Goal: Transaction & Acquisition: Purchase product/service

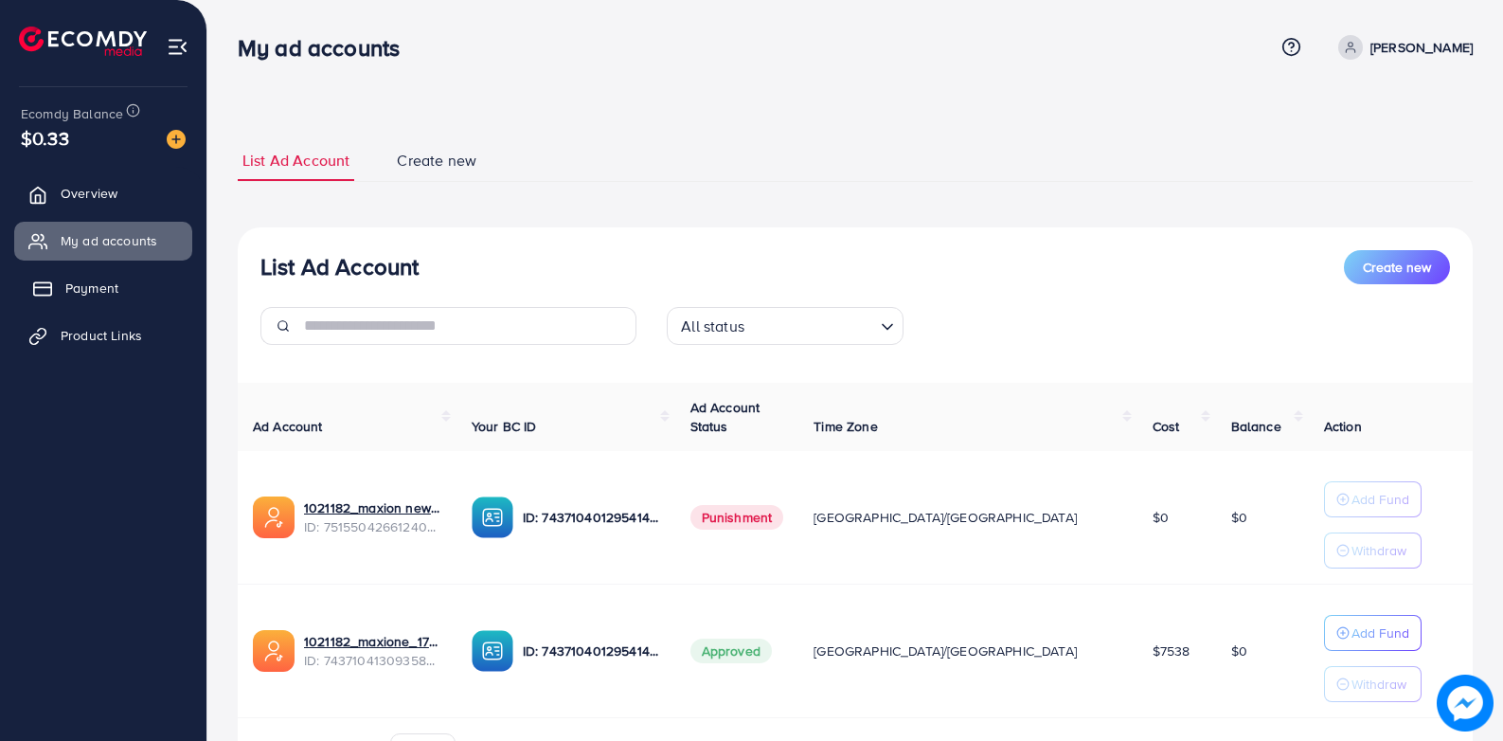
click at [97, 291] on span "Payment" at bounding box center [91, 287] width 53 height 19
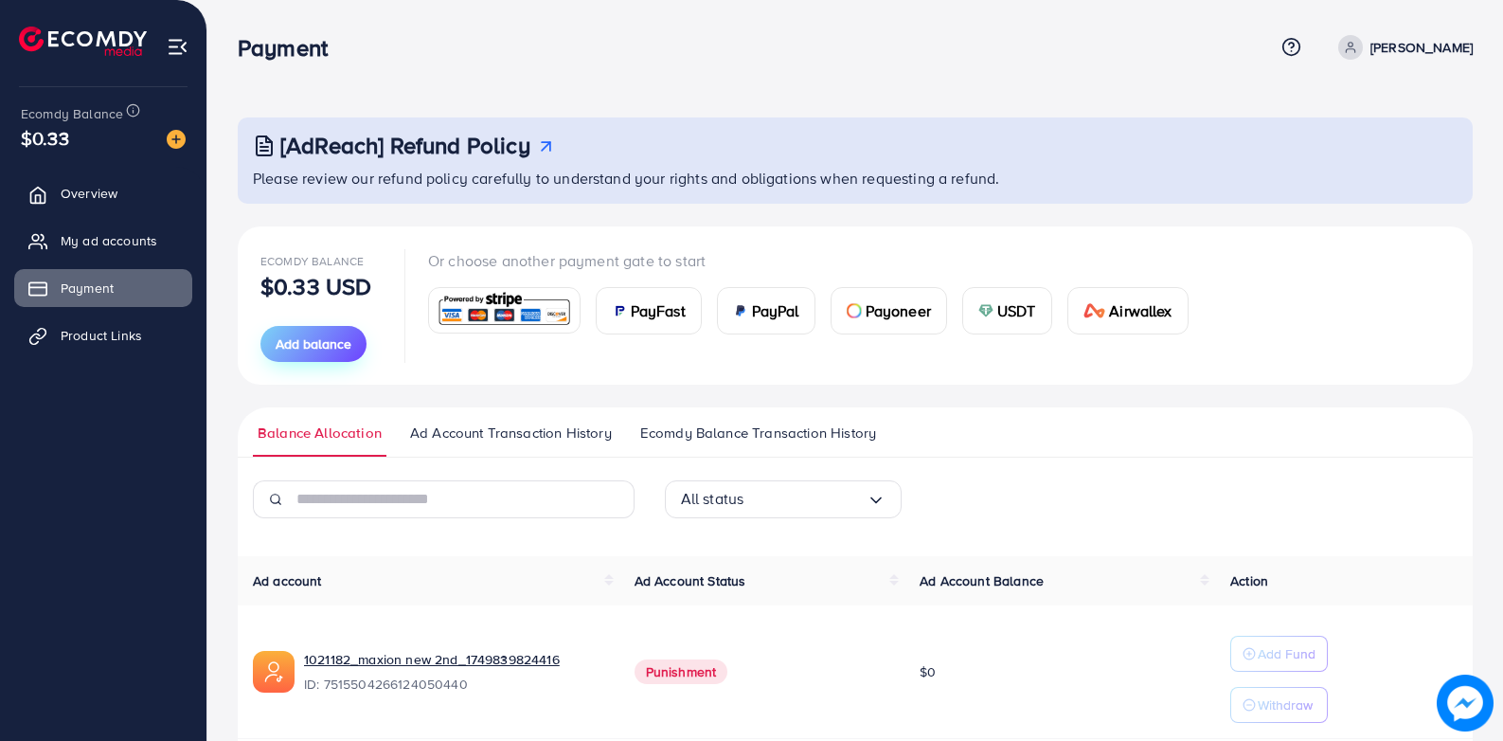
click at [314, 352] on span "Add balance" at bounding box center [314, 343] width 76 height 19
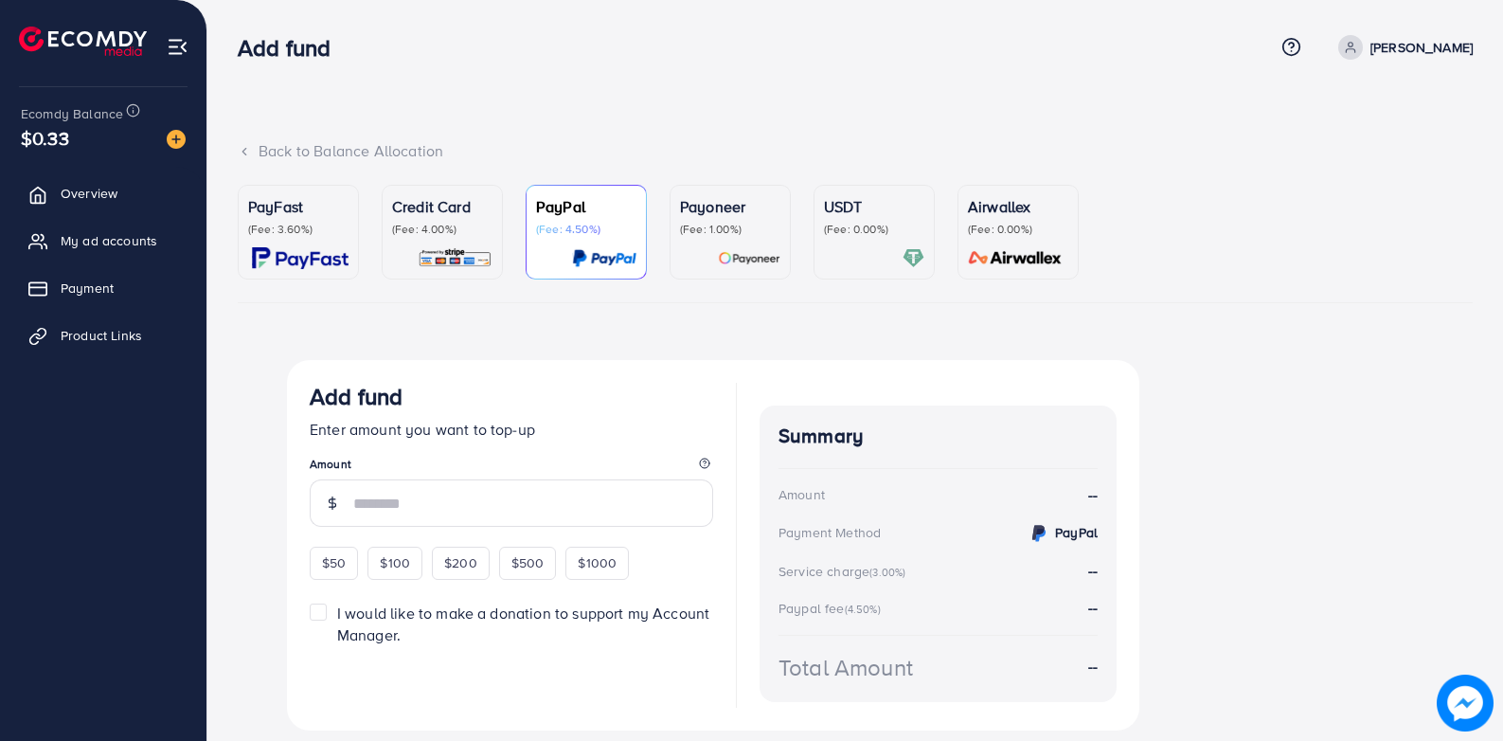
click at [1007, 194] on link "Airwallex (Fee: 0.00%)" at bounding box center [1018, 232] width 121 height 95
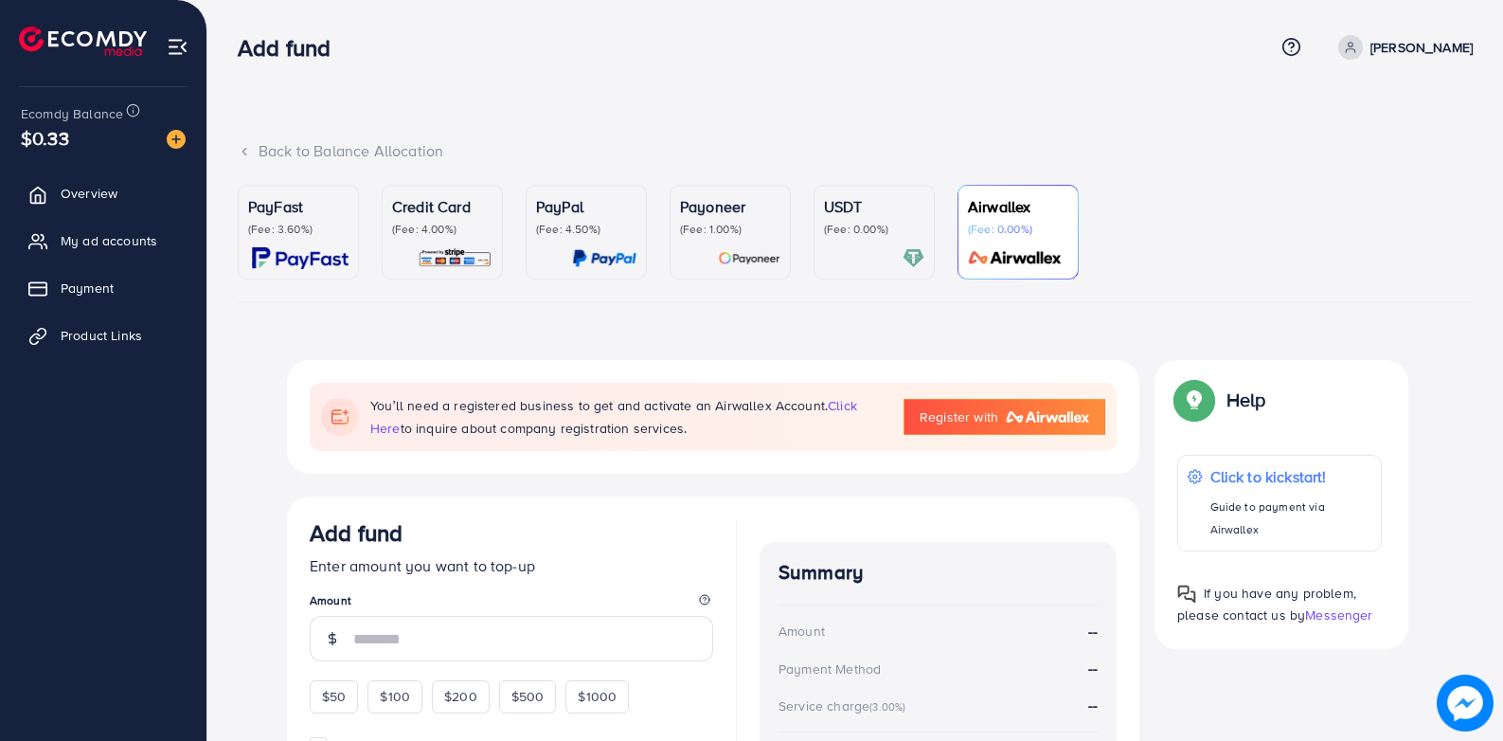
click at [723, 220] on div "Payoneer (Fee: 1.00%)" at bounding box center [730, 216] width 100 height 42
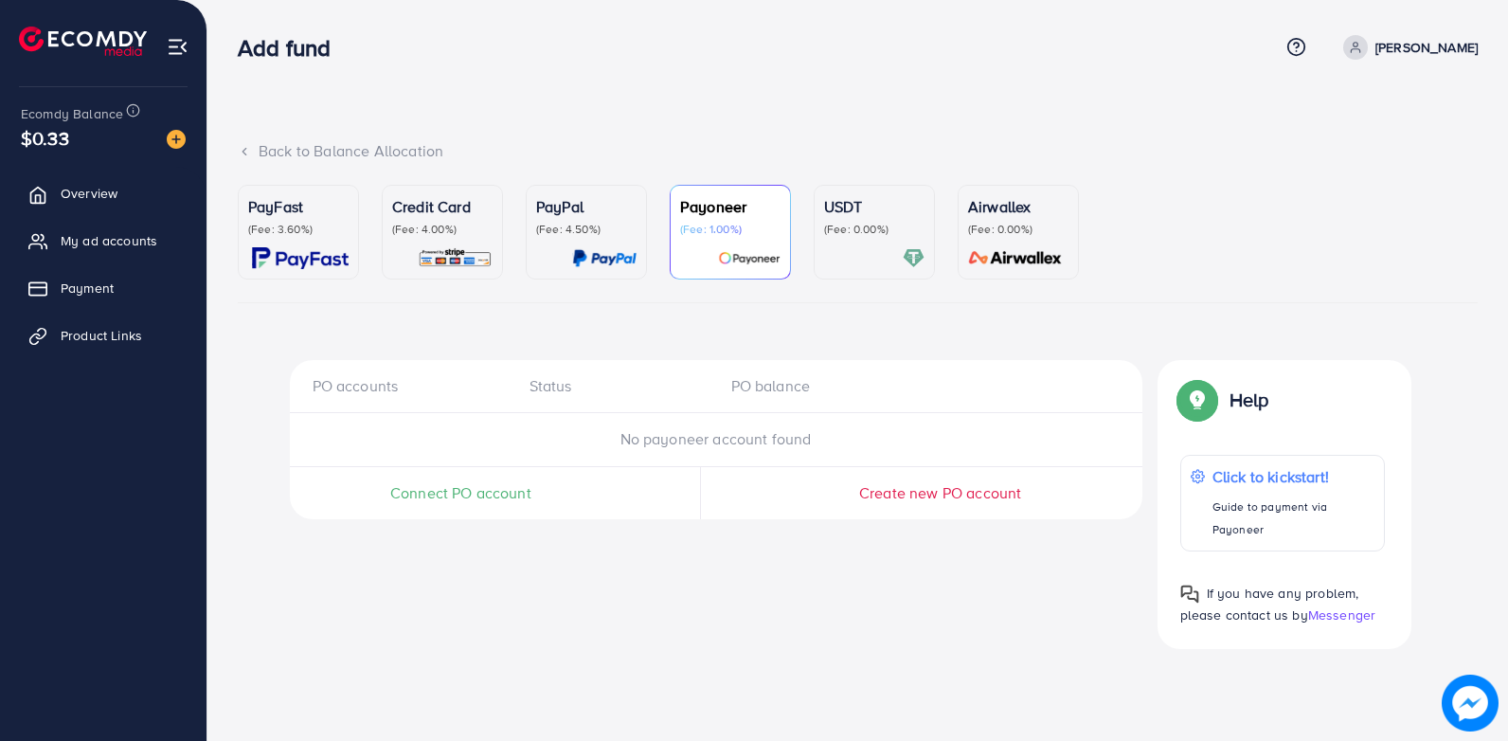
click at [545, 218] on p "PayPal" at bounding box center [586, 206] width 100 height 23
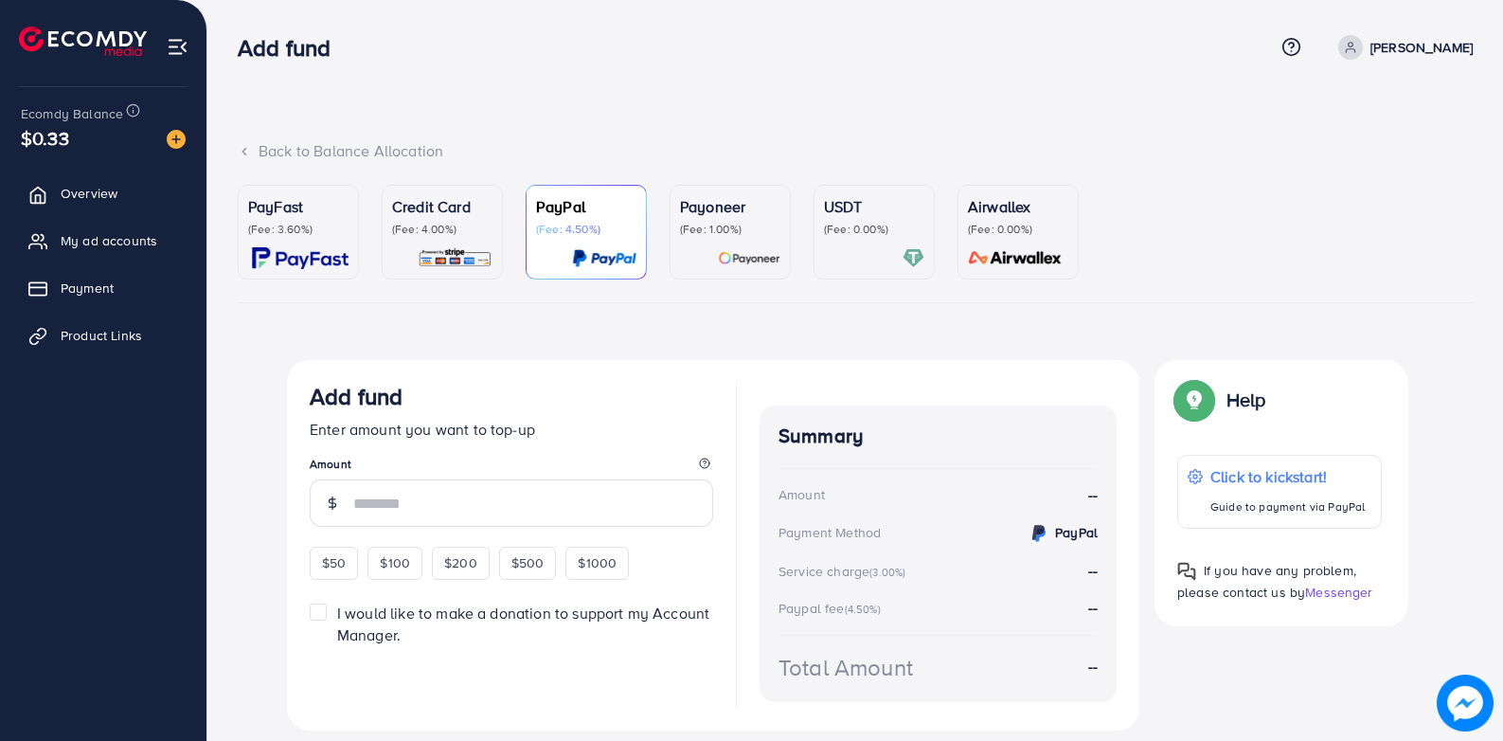
click at [887, 214] on p "USDT" at bounding box center [874, 206] width 100 height 23
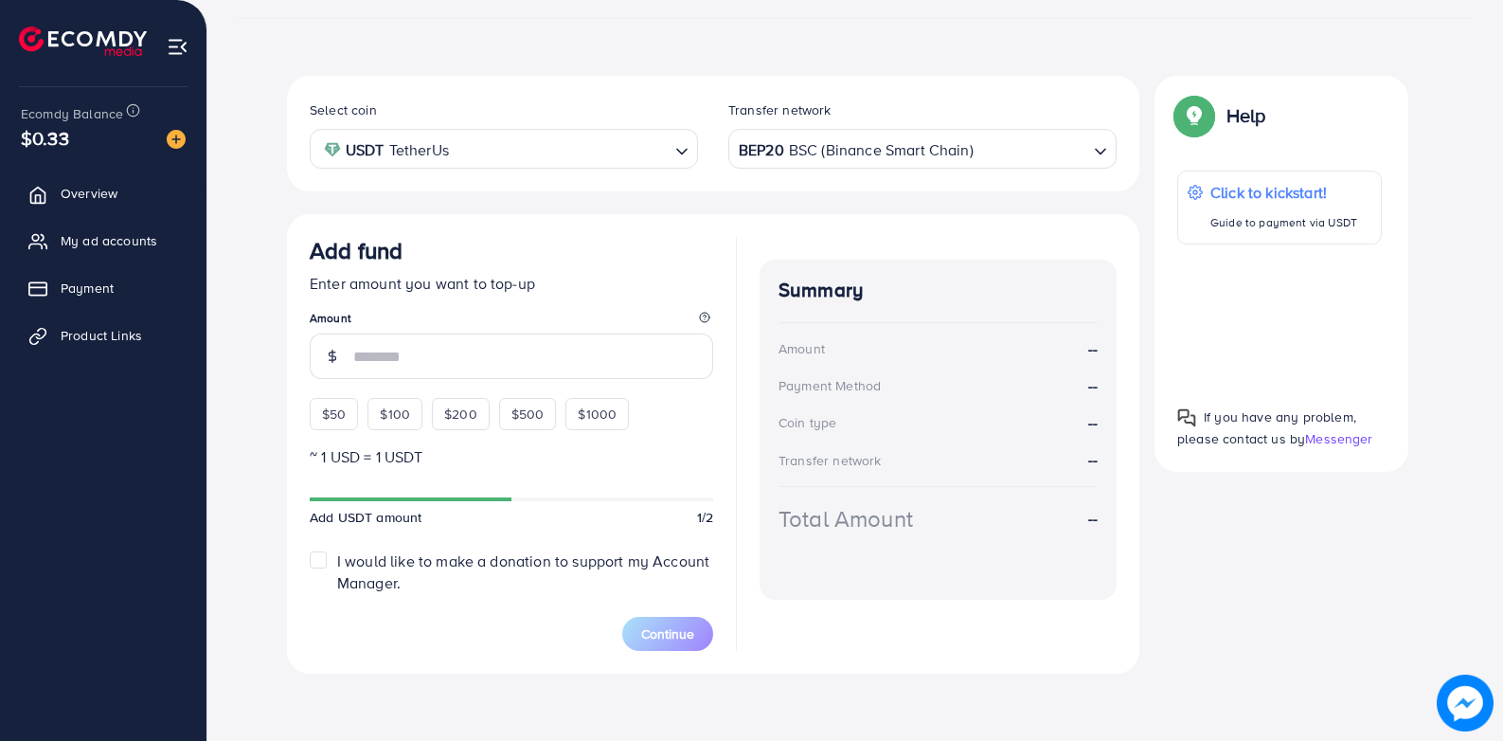
scroll to position [285, 0]
click at [378, 410] on div "$100" at bounding box center [395, 413] width 55 height 32
type input "***"
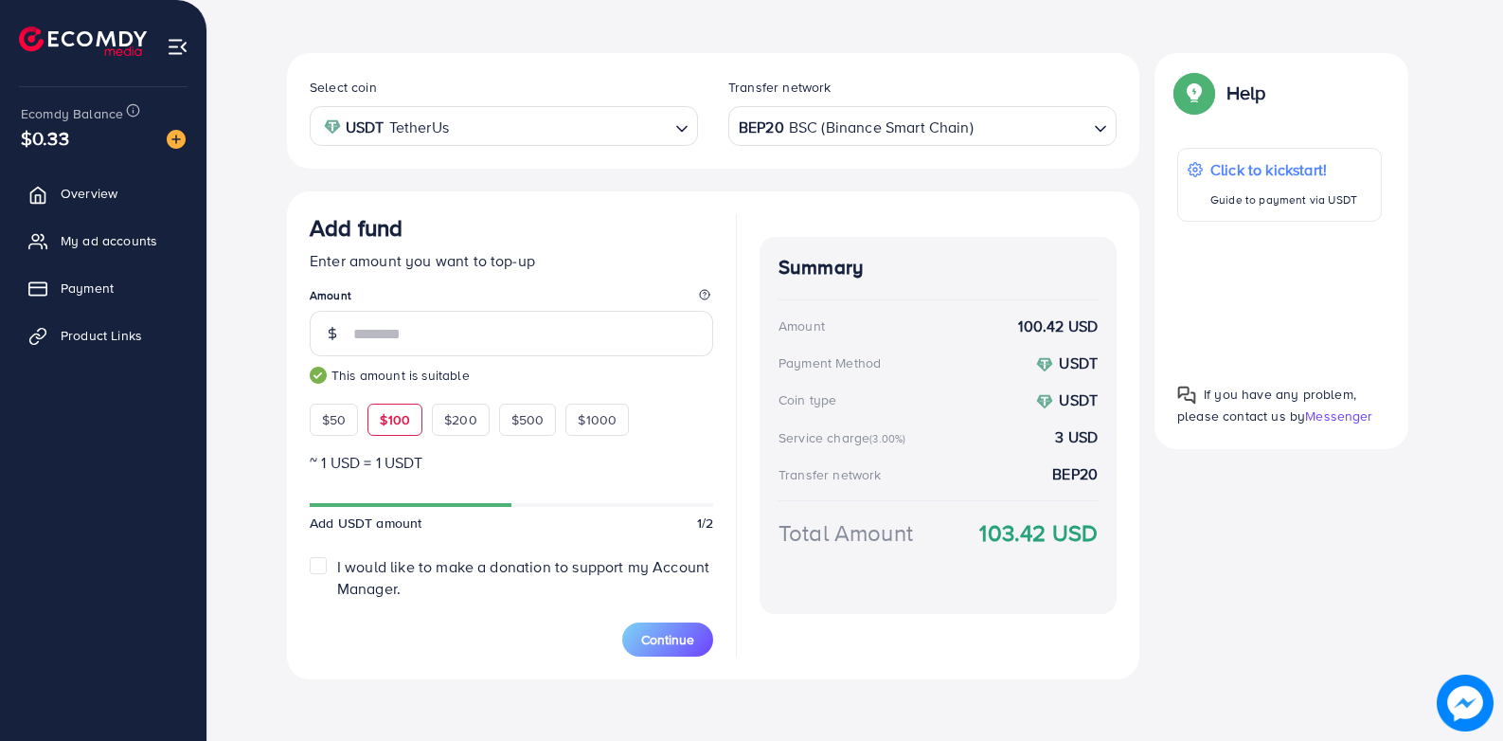
scroll to position [314, 0]
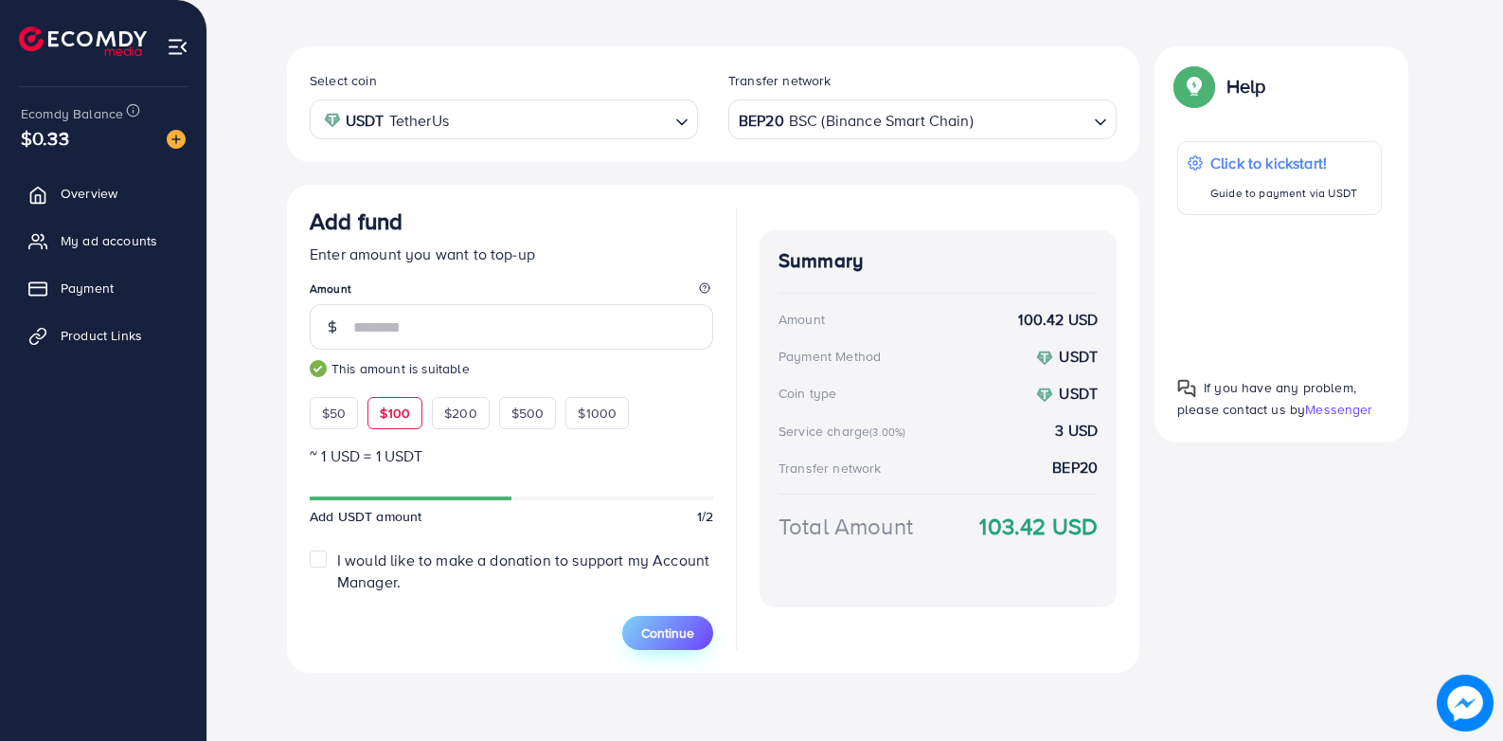
click at [668, 634] on span "Continue" at bounding box center [667, 632] width 53 height 19
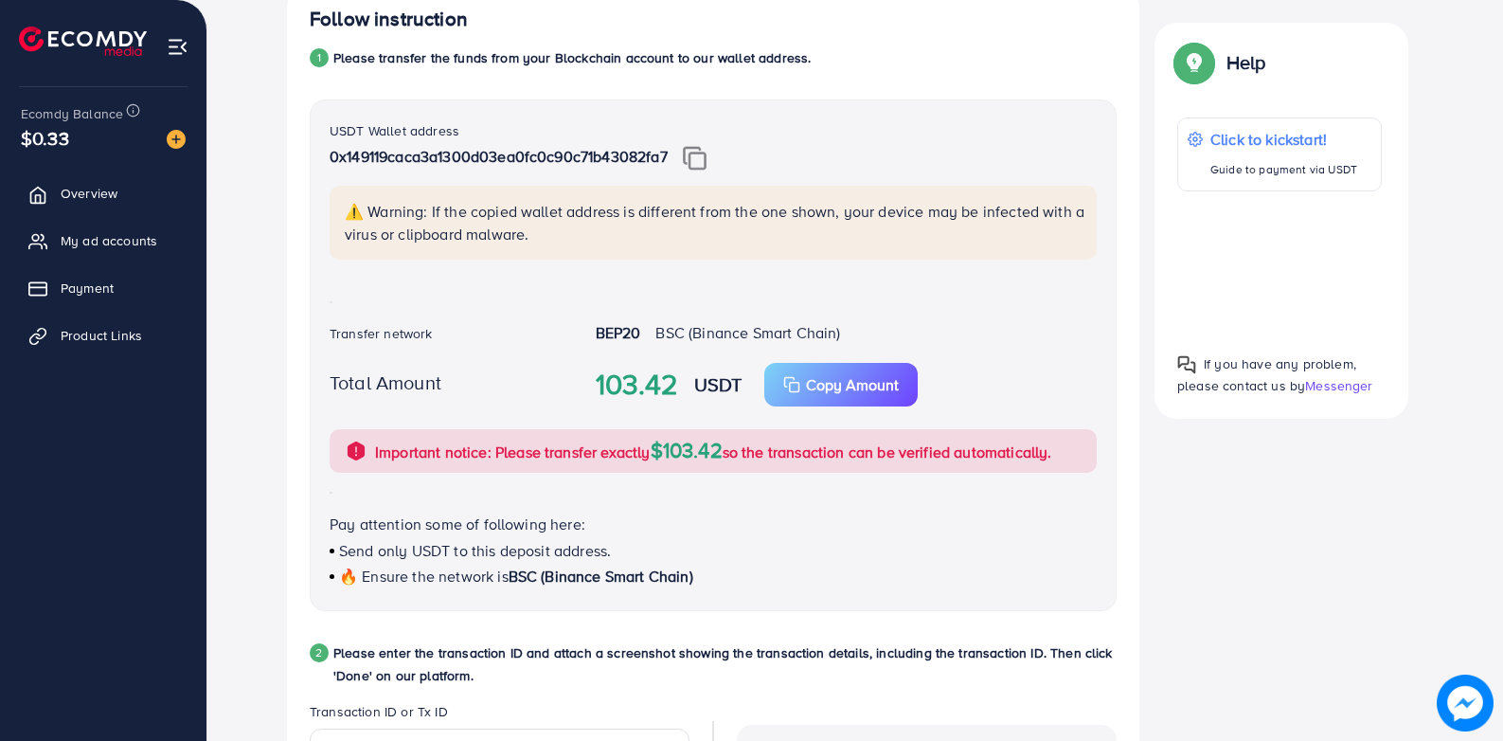
scroll to position [408, 0]
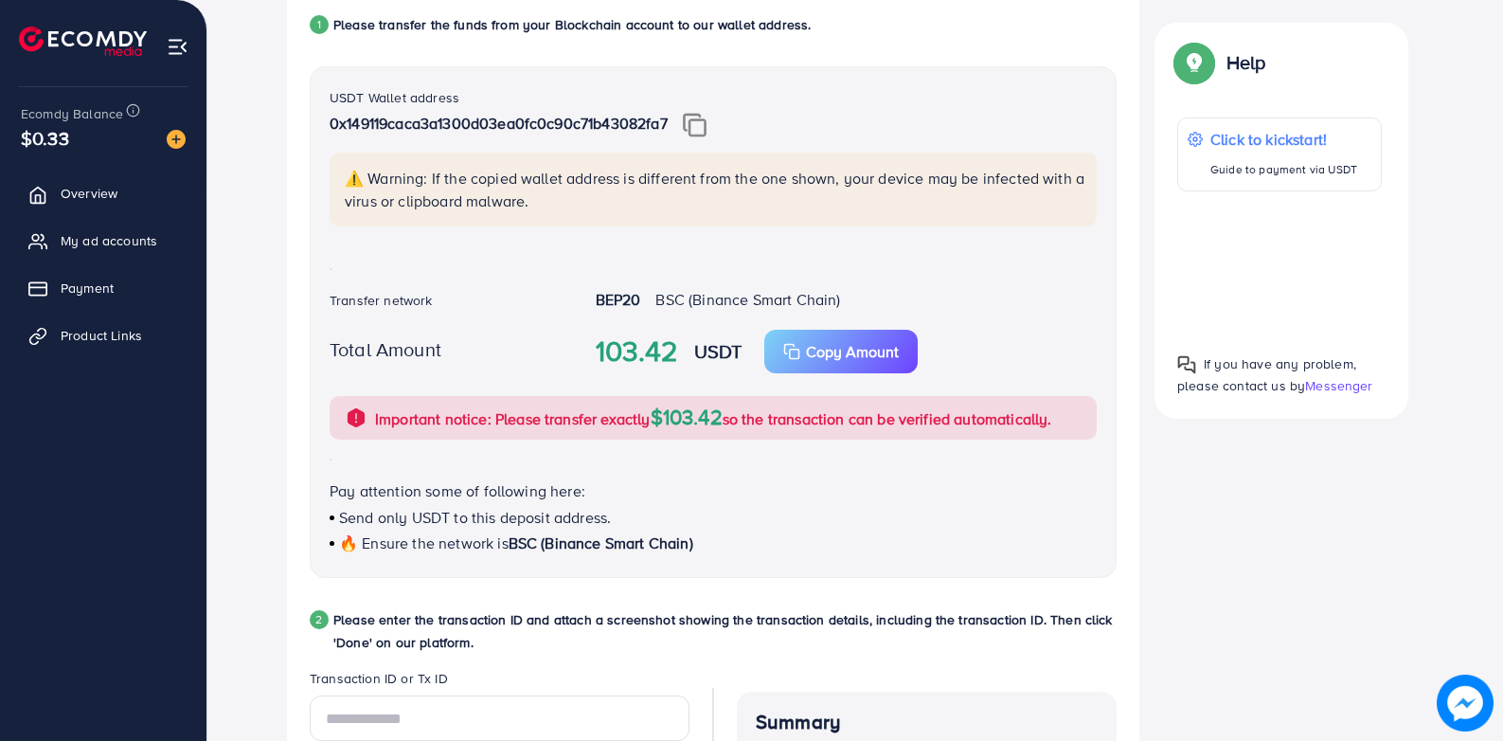
click at [255, 139] on div "Follow instruction 1 Please transfer the funds from your Blockchain account to …" at bounding box center [855, 529] width 1235 height 1155
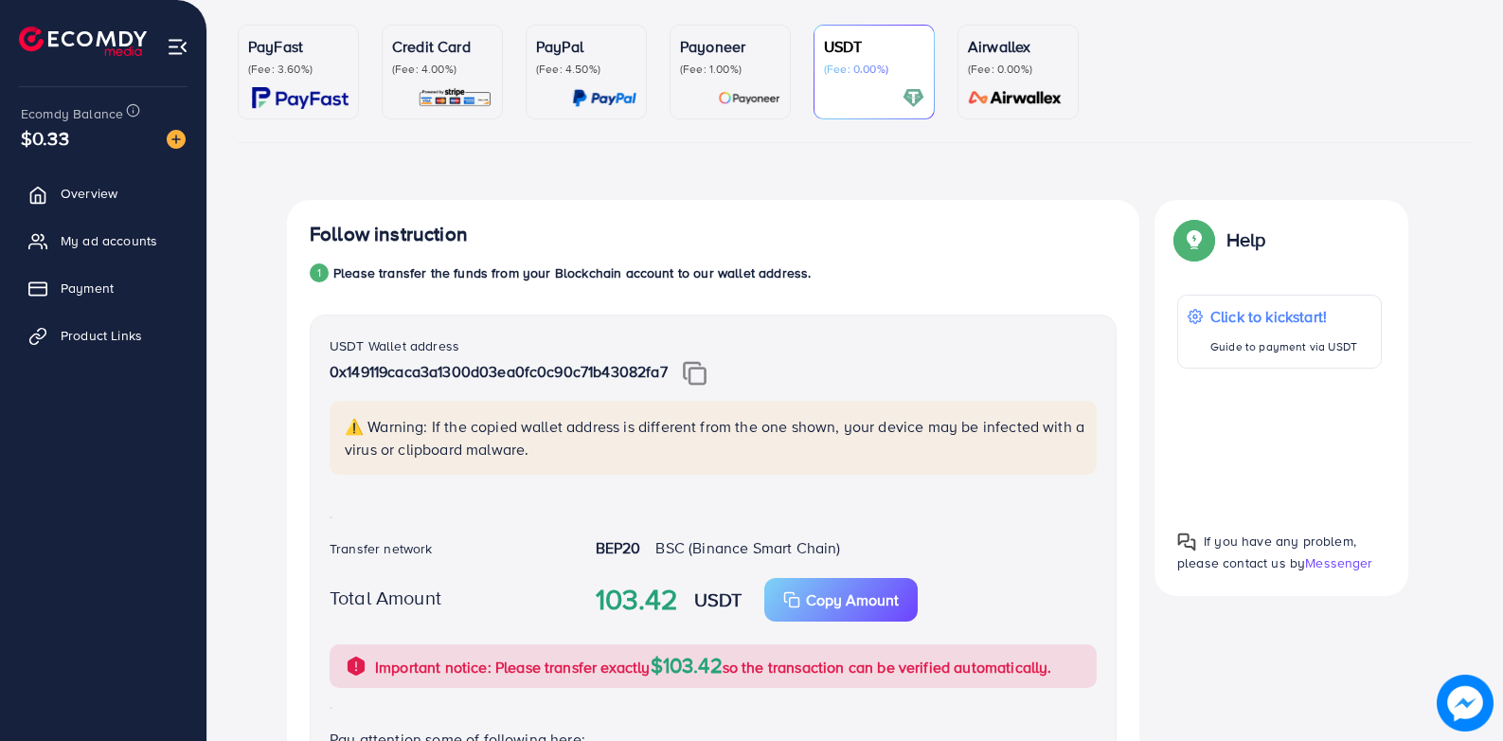
scroll to position [0, 0]
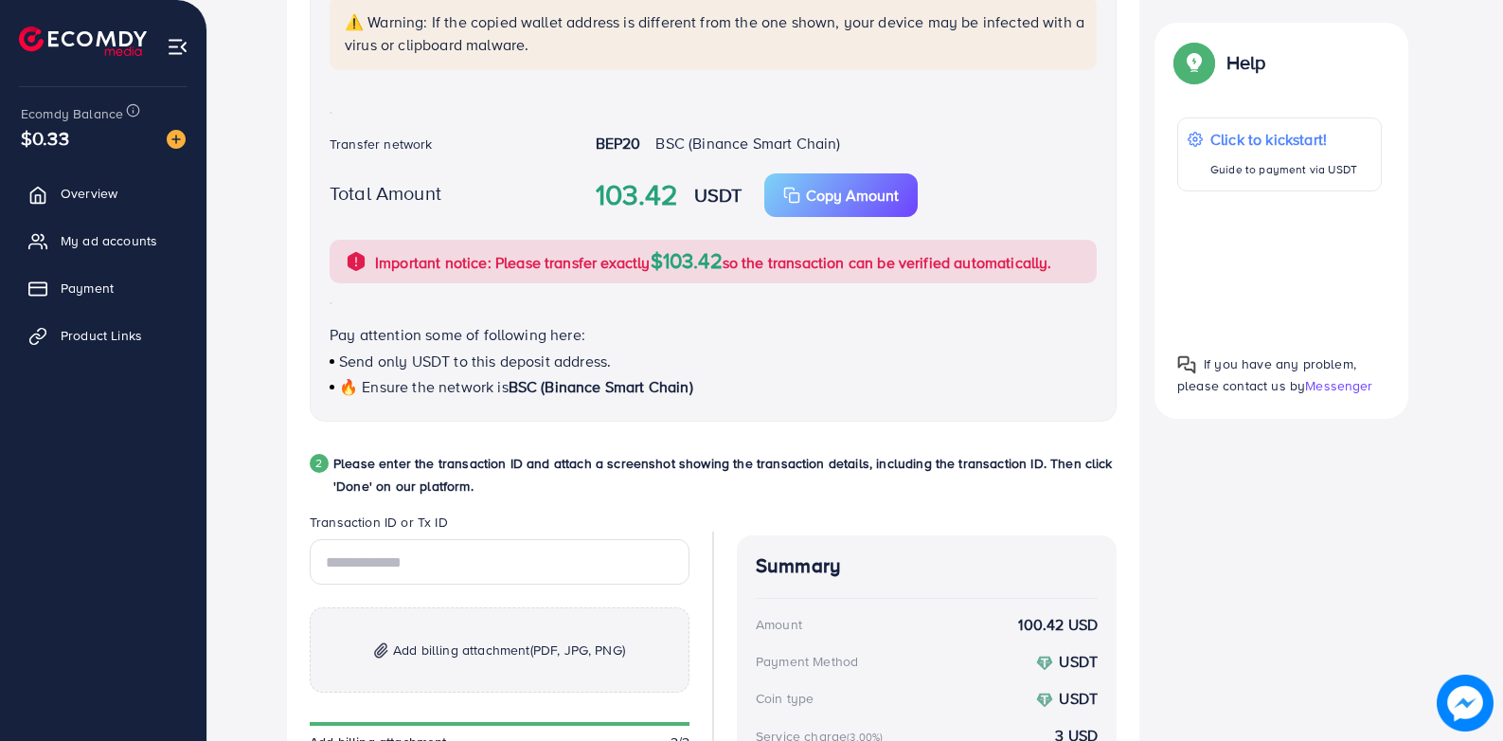
scroll to position [758, 0]
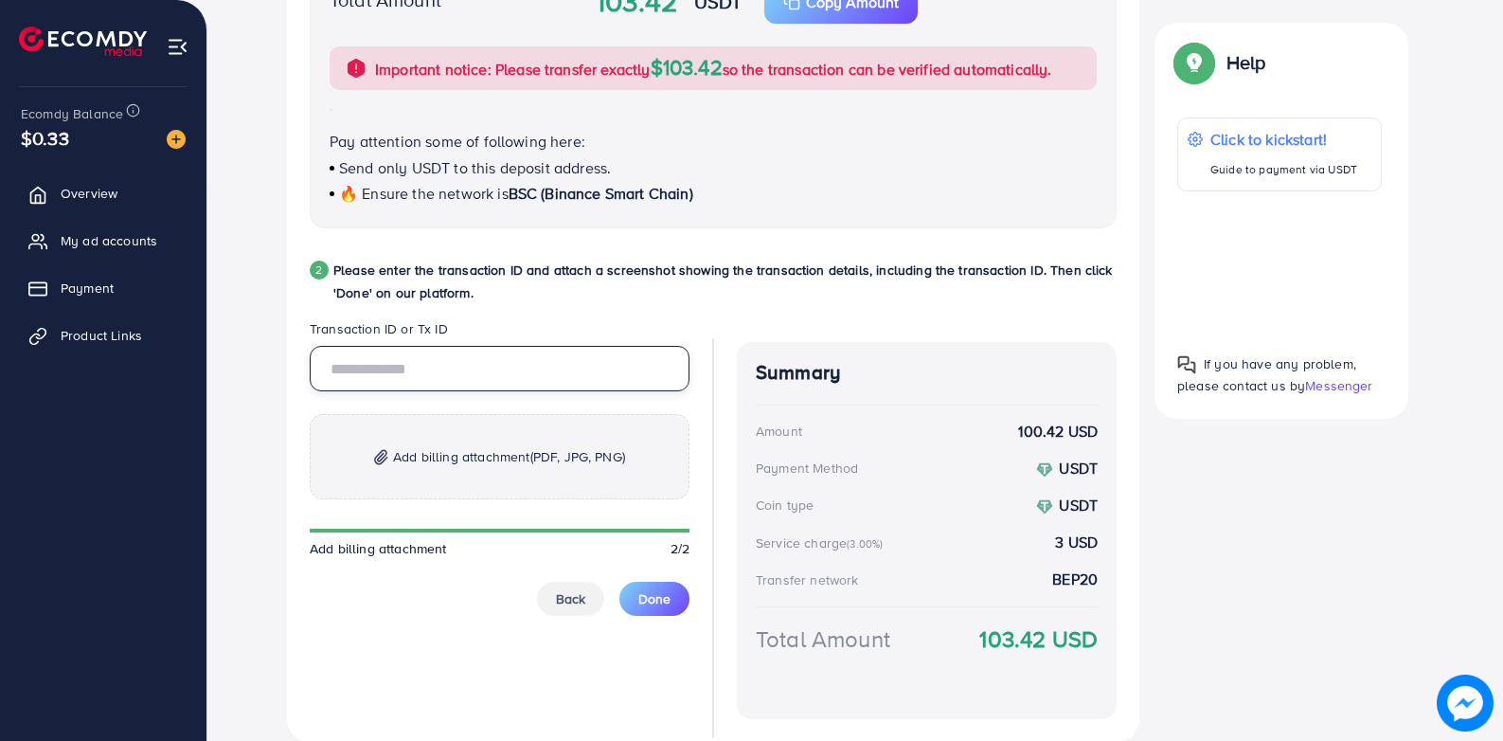
click at [547, 367] on input "text" at bounding box center [500, 368] width 380 height 45
paste input "**********"
type input "**********"
click at [502, 445] on span "Add billing attachment (PDF, JPG, PNG)" at bounding box center [509, 456] width 232 height 23
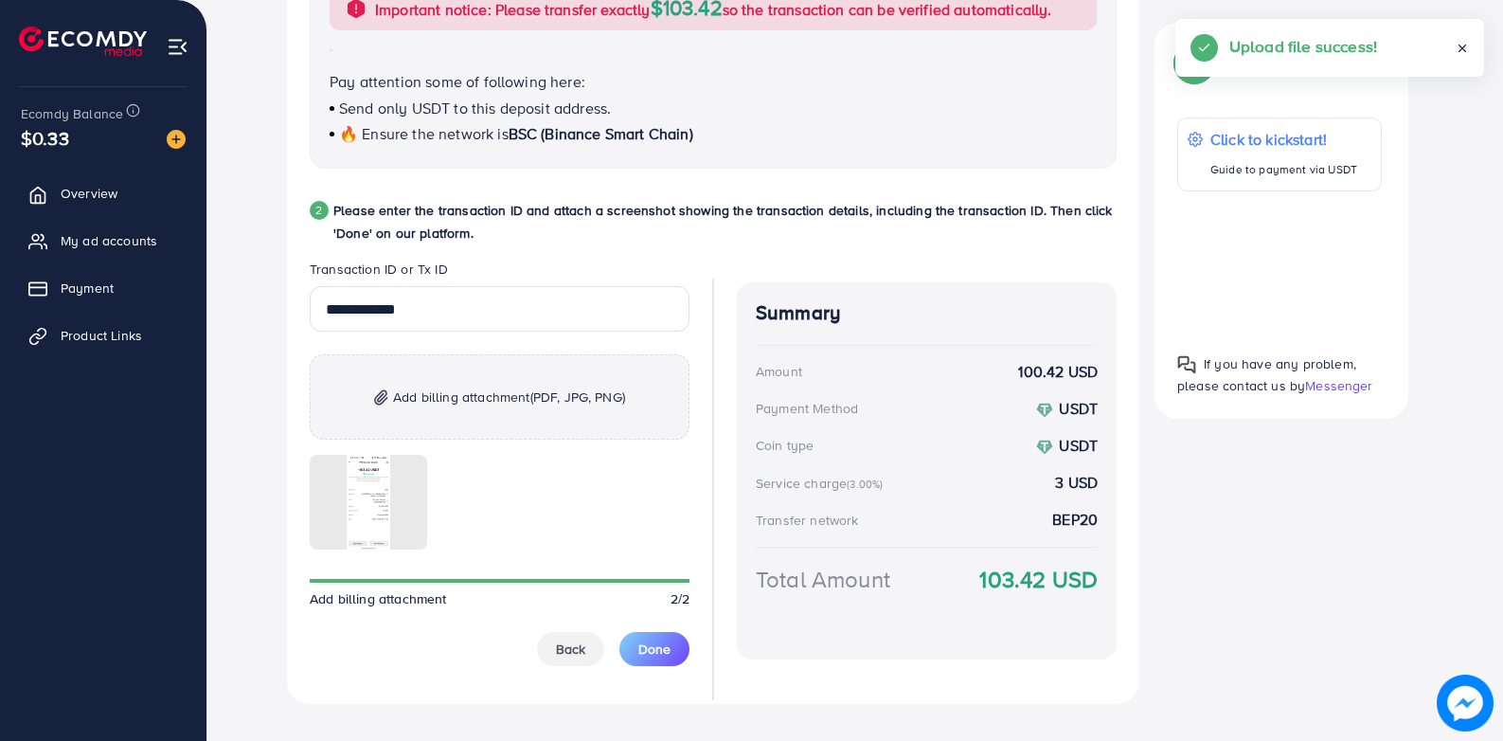
scroll to position [849, 0]
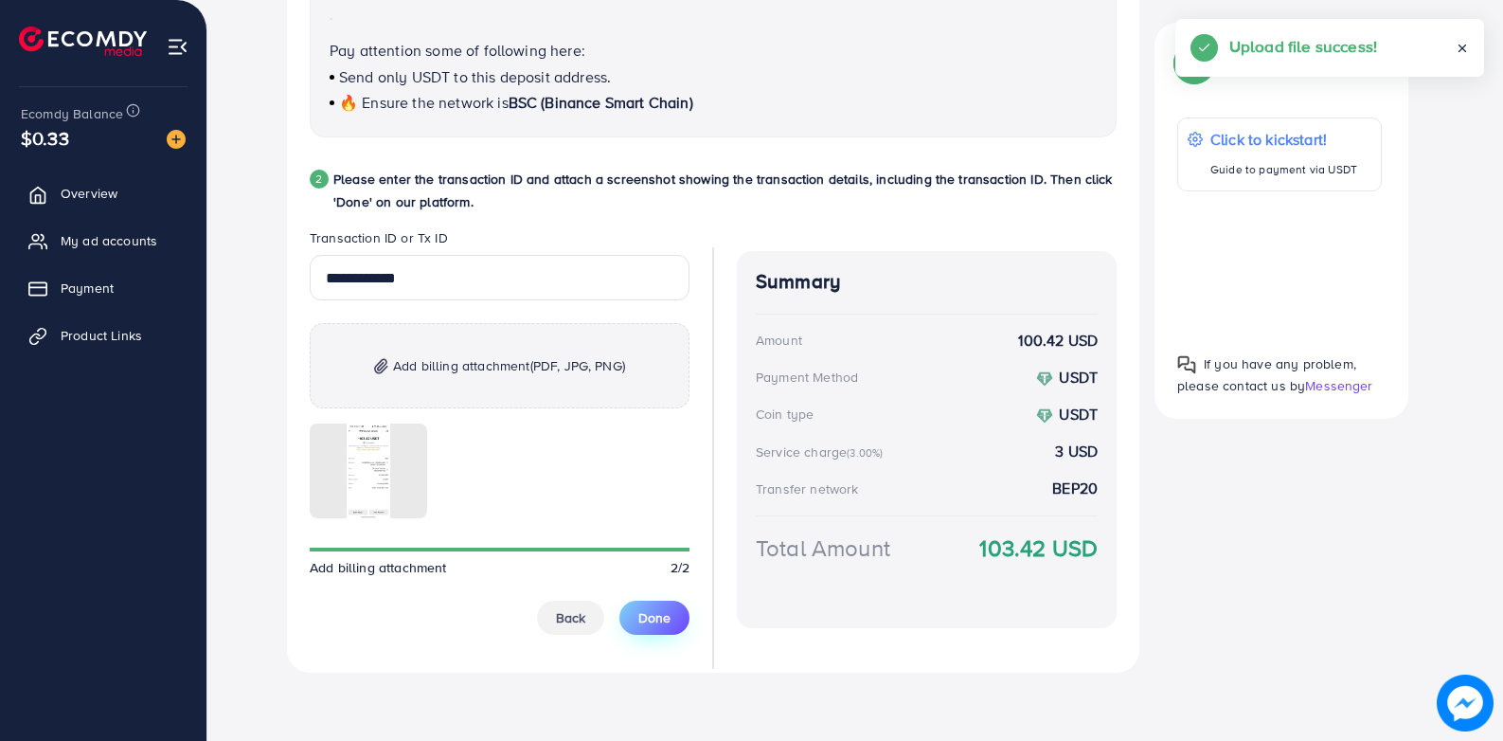
click at [660, 621] on span "Done" at bounding box center [654, 617] width 32 height 19
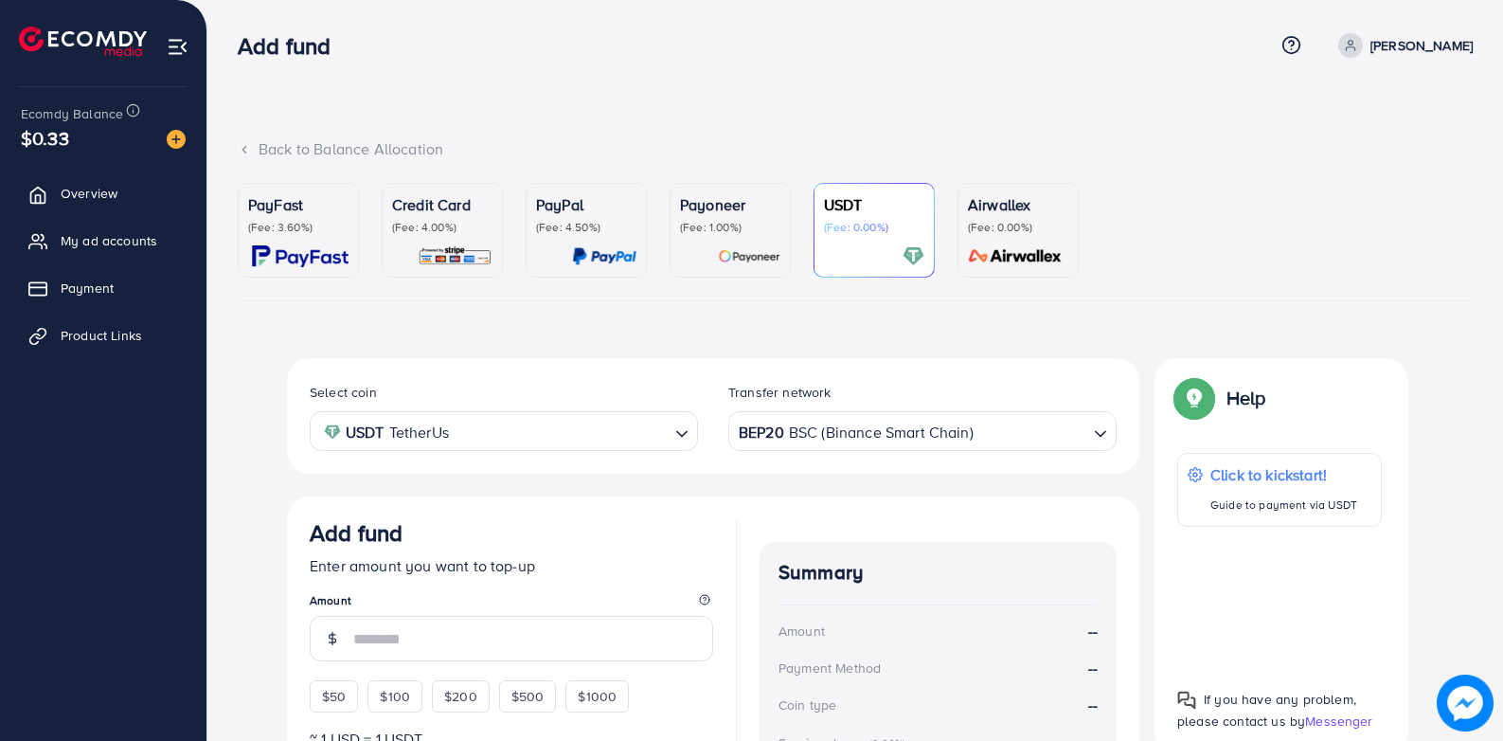
scroll to position [0, 0]
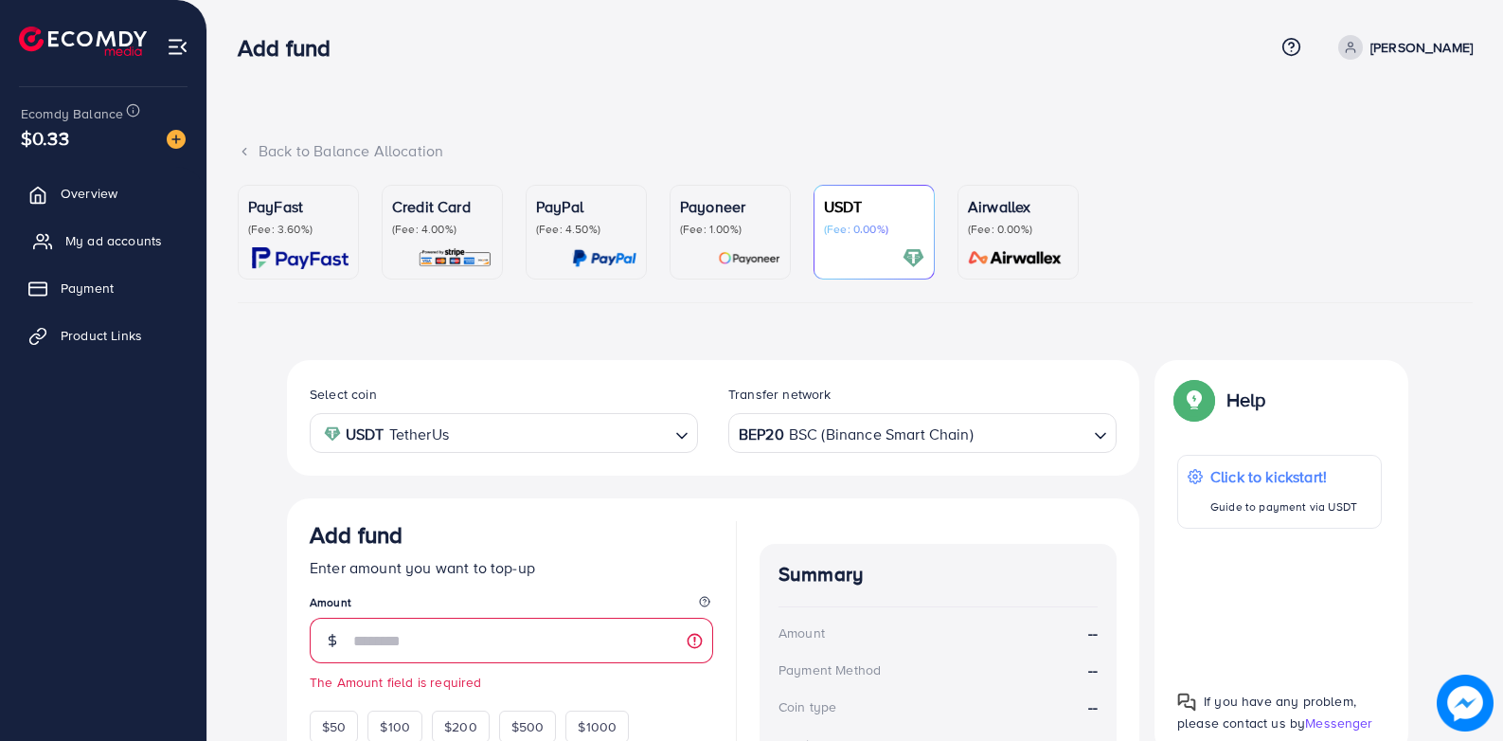
click at [140, 222] on link "My ad accounts" at bounding box center [103, 241] width 178 height 38
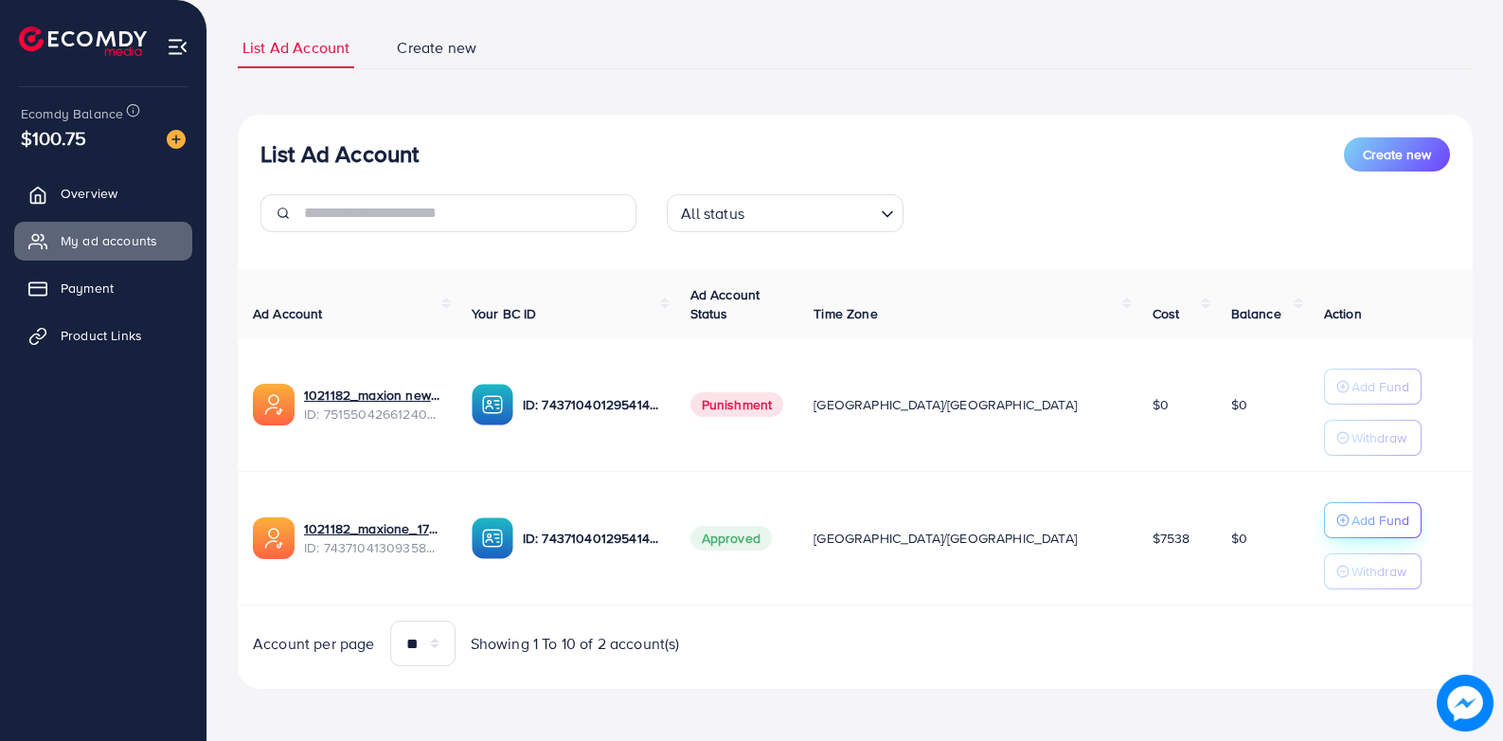
scroll to position [114, 0]
click at [1353, 522] on p "Add Fund" at bounding box center [1381, 519] width 58 height 23
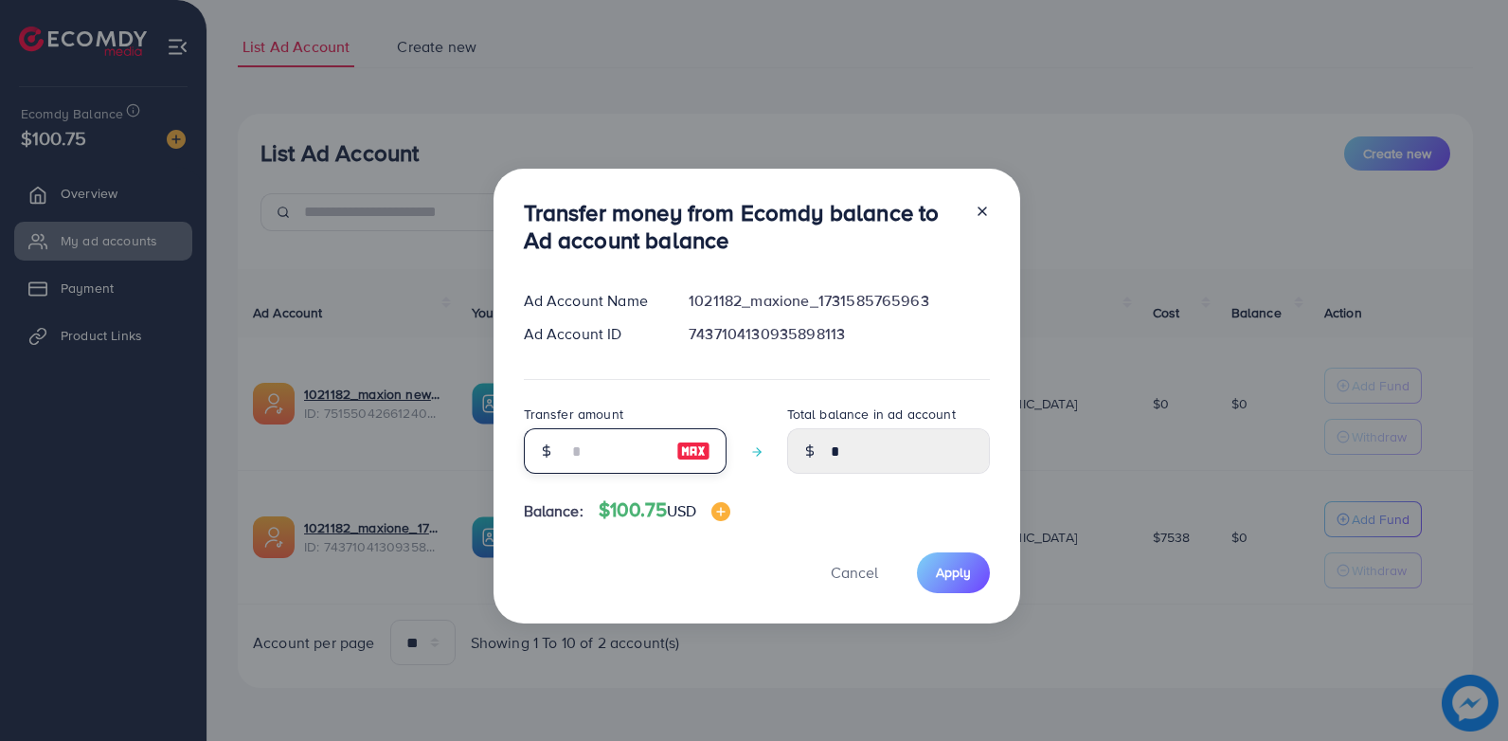
click at [652, 453] on input "number" at bounding box center [614, 450] width 95 height 45
type input "**"
type input "*****"
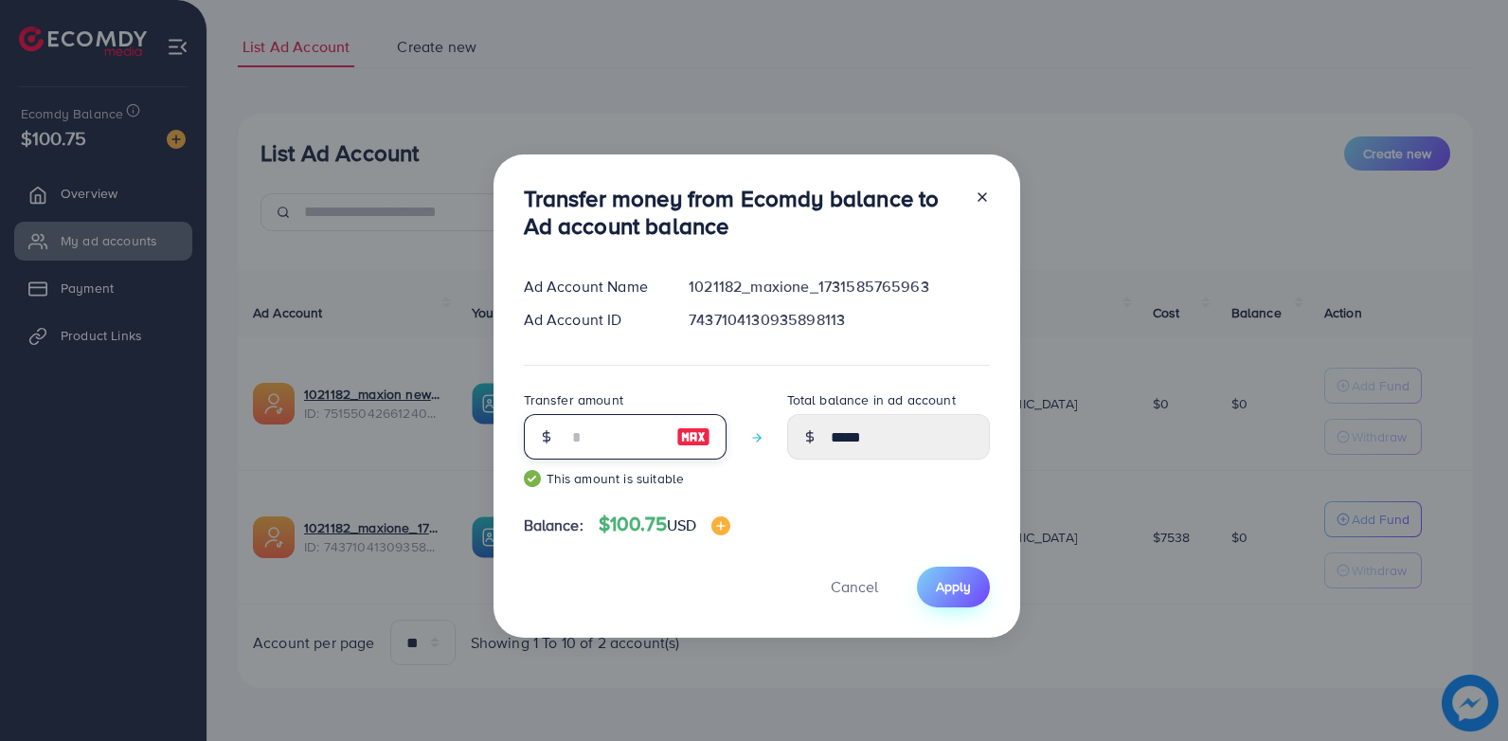
type input "**"
click at [969, 601] on button "Apply" at bounding box center [953, 586] width 73 height 41
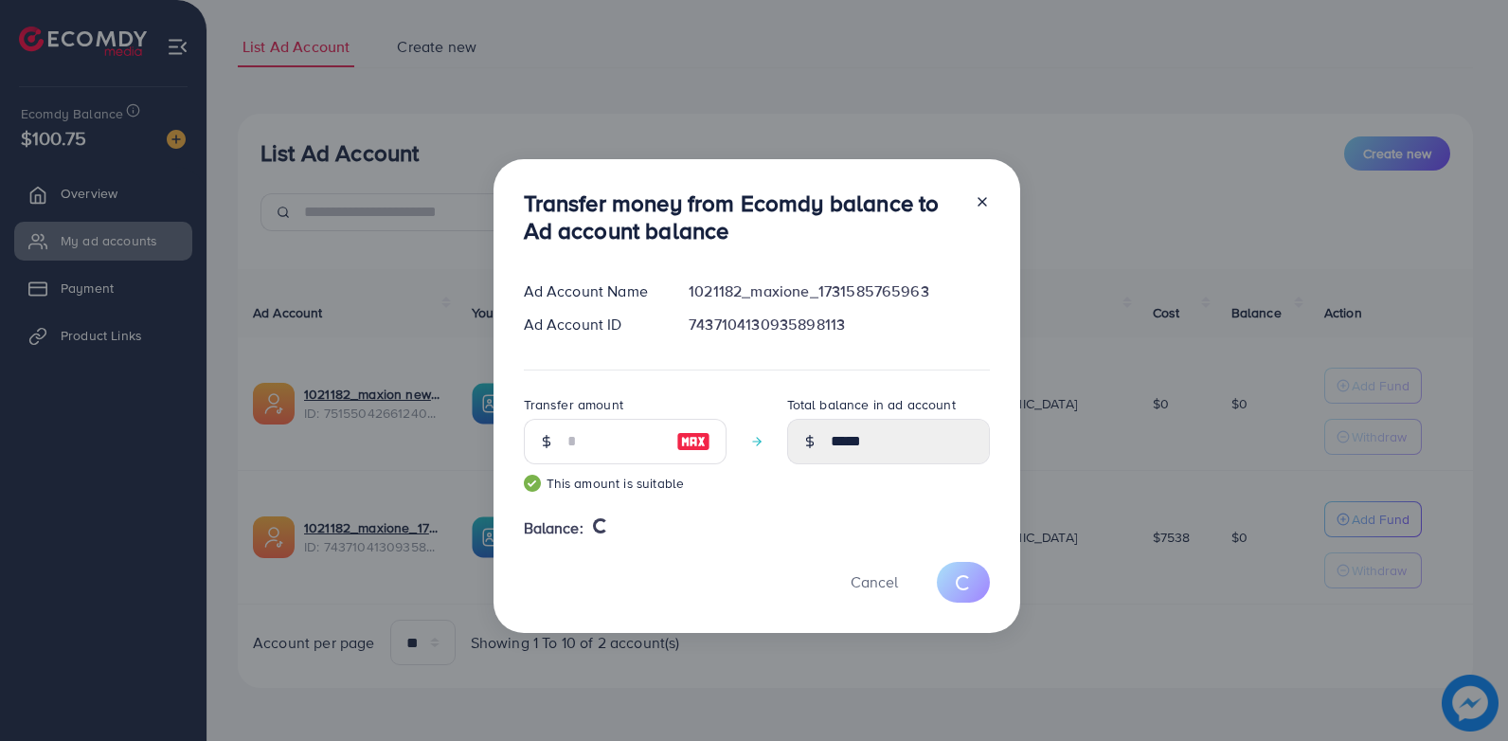
type input "*"
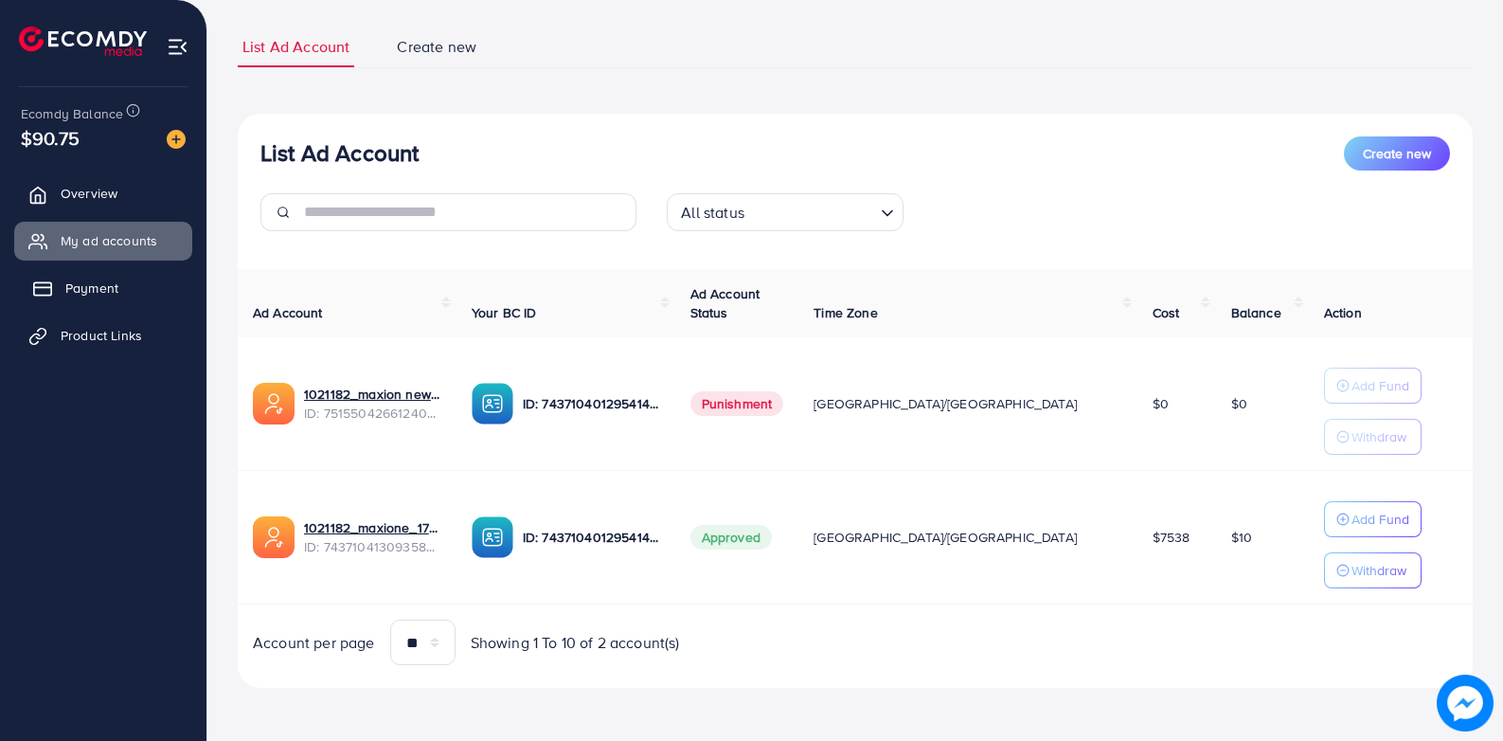
click at [117, 287] on span "Payment" at bounding box center [91, 287] width 53 height 19
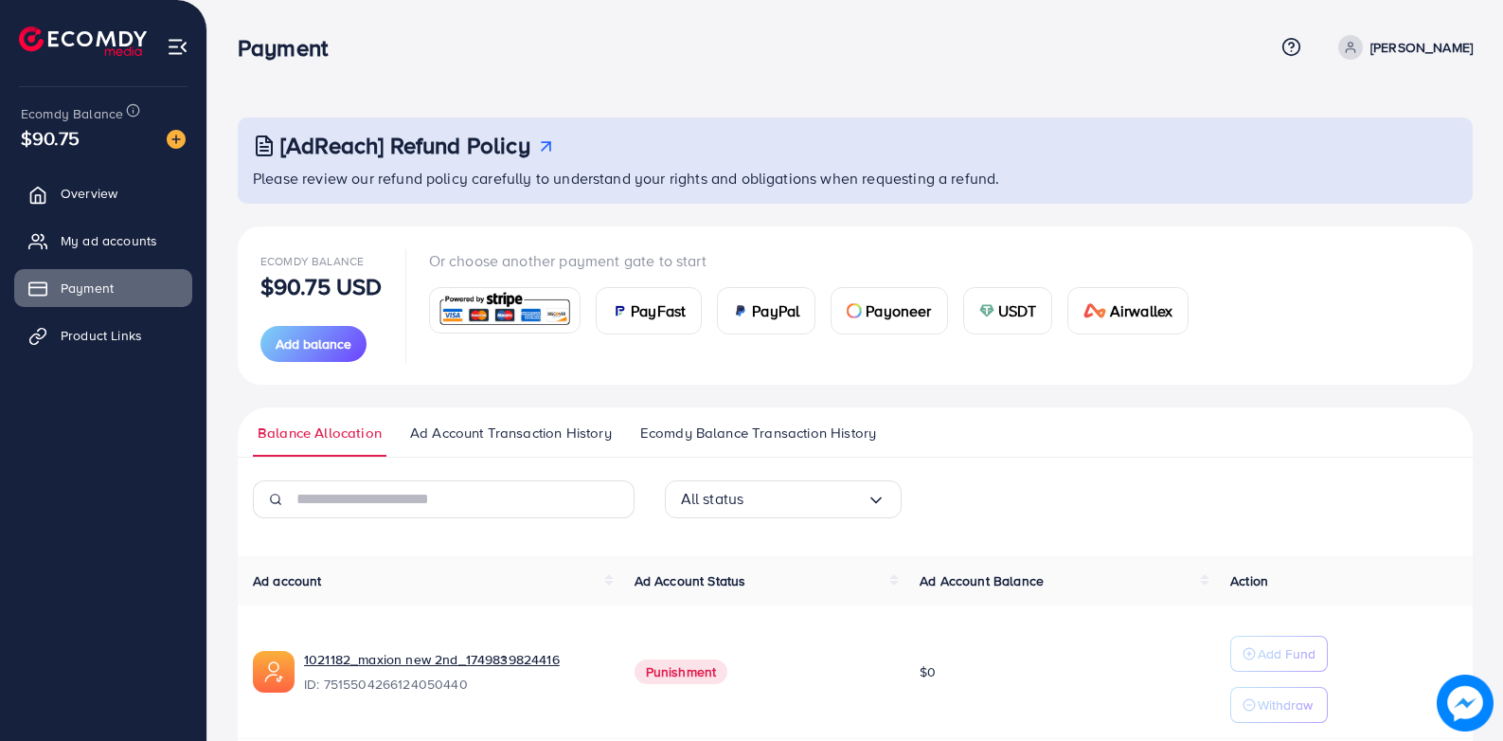
scroll to position [211, 0]
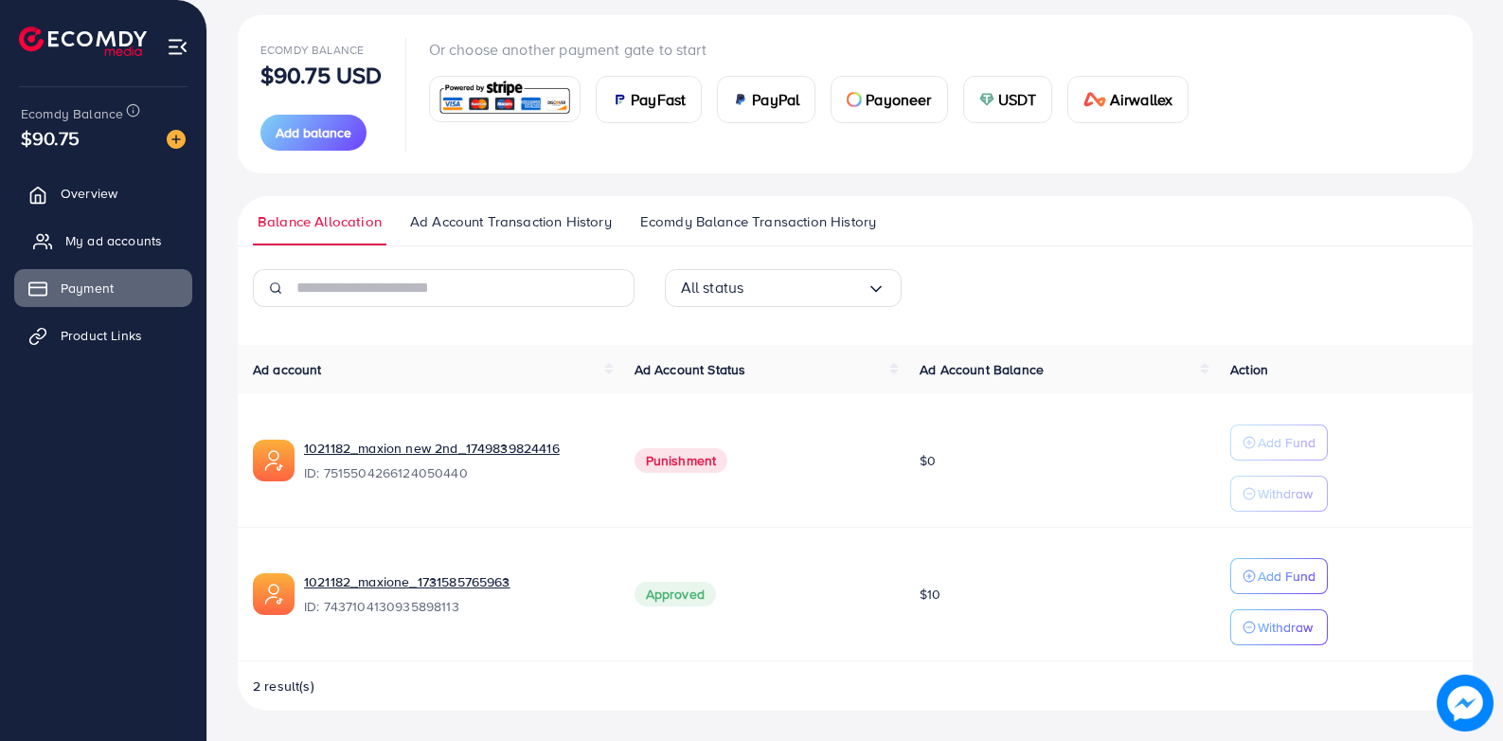
click at [110, 253] on link "My ad accounts" at bounding box center [103, 241] width 178 height 38
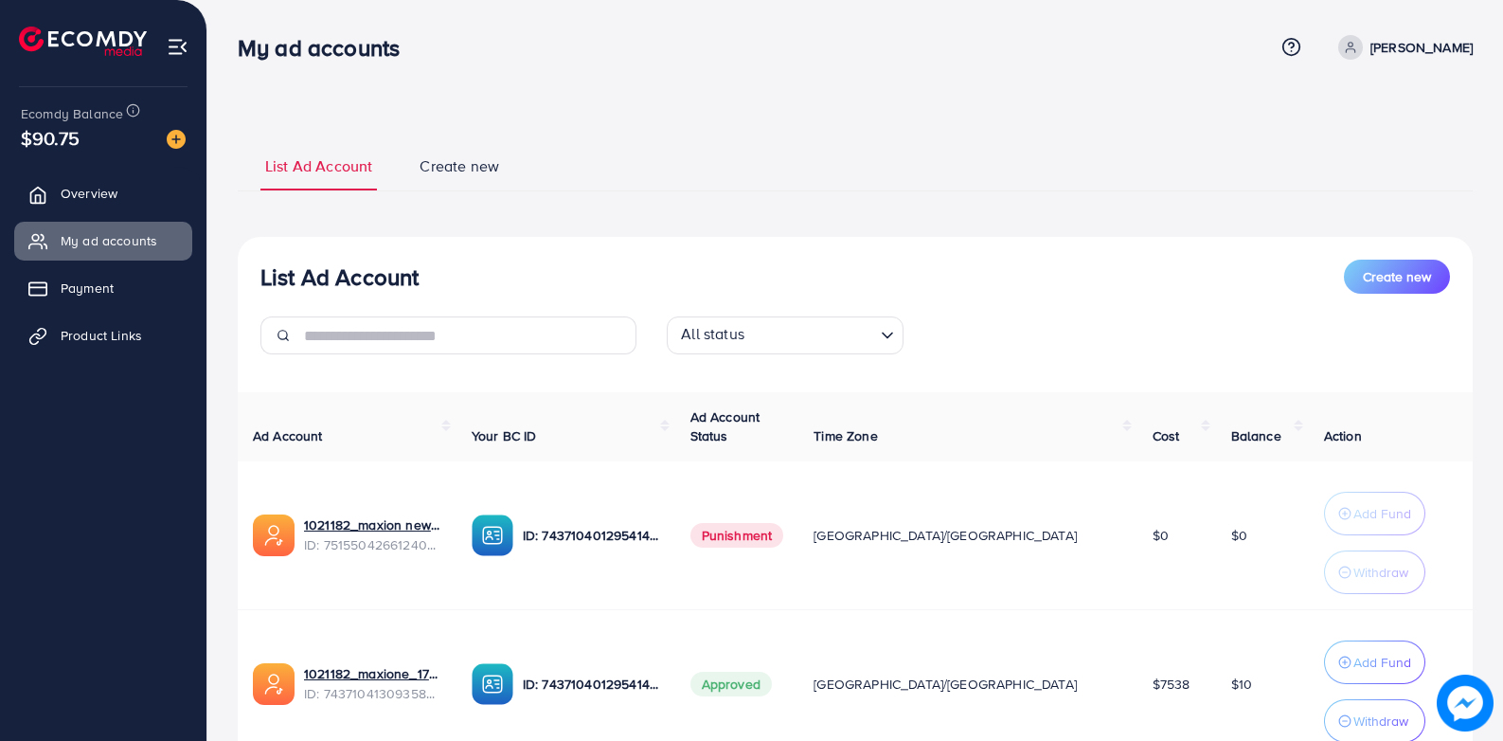
scroll to position [154, 0]
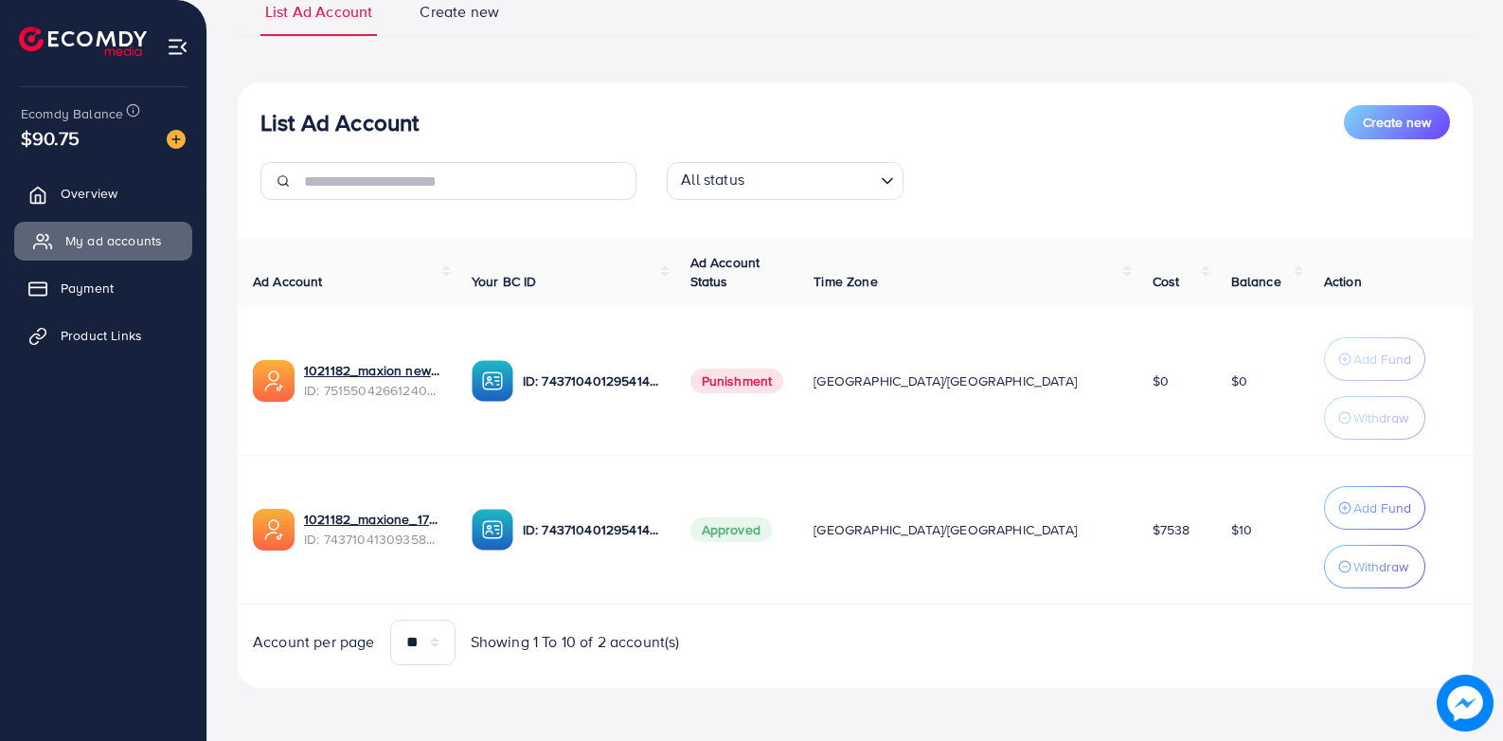
drag, startPoint x: 71, startPoint y: 280, endPoint x: 117, endPoint y: 249, distance: 56.0
click at [71, 280] on span "Payment" at bounding box center [87, 287] width 53 height 19
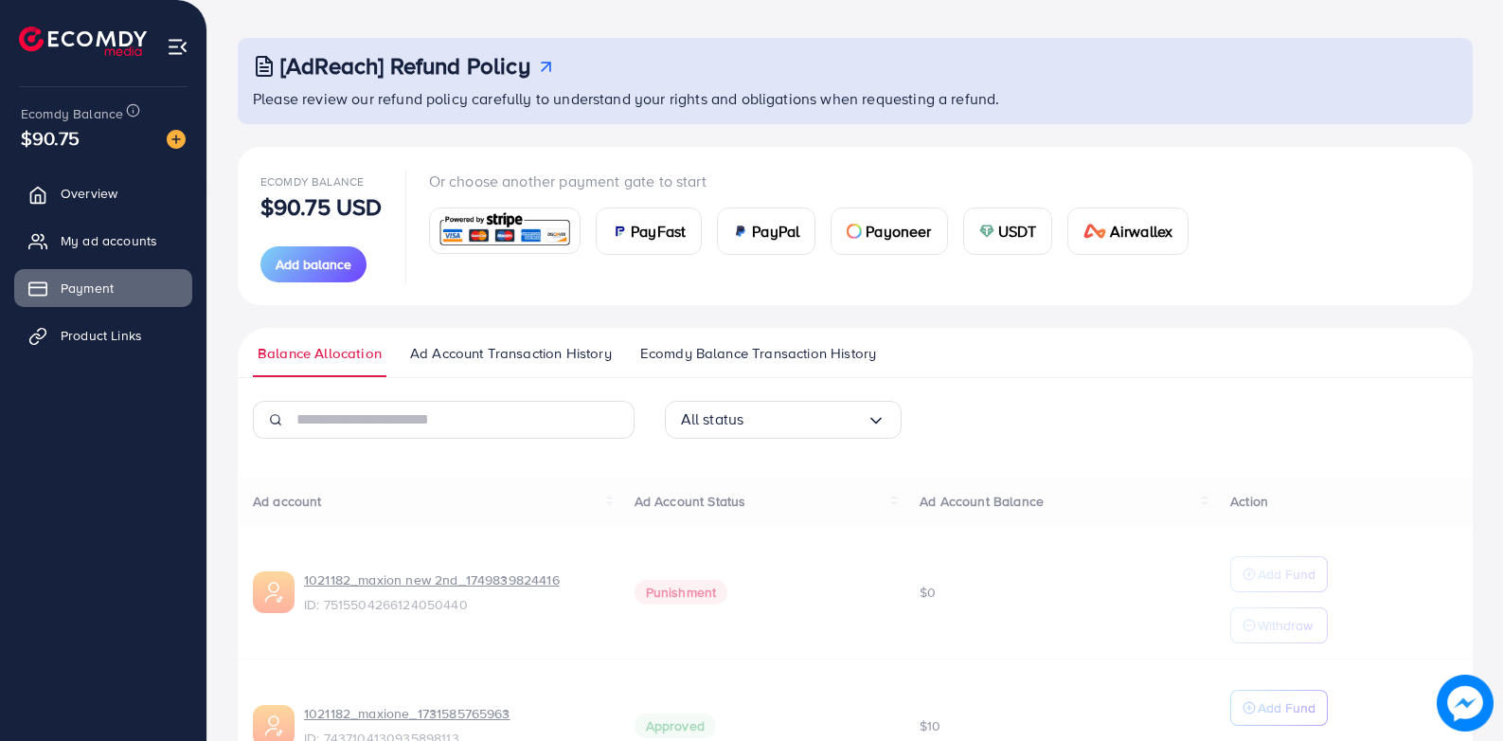
scroll to position [189, 0]
